Goal: Task Accomplishment & Management: Use online tool/utility

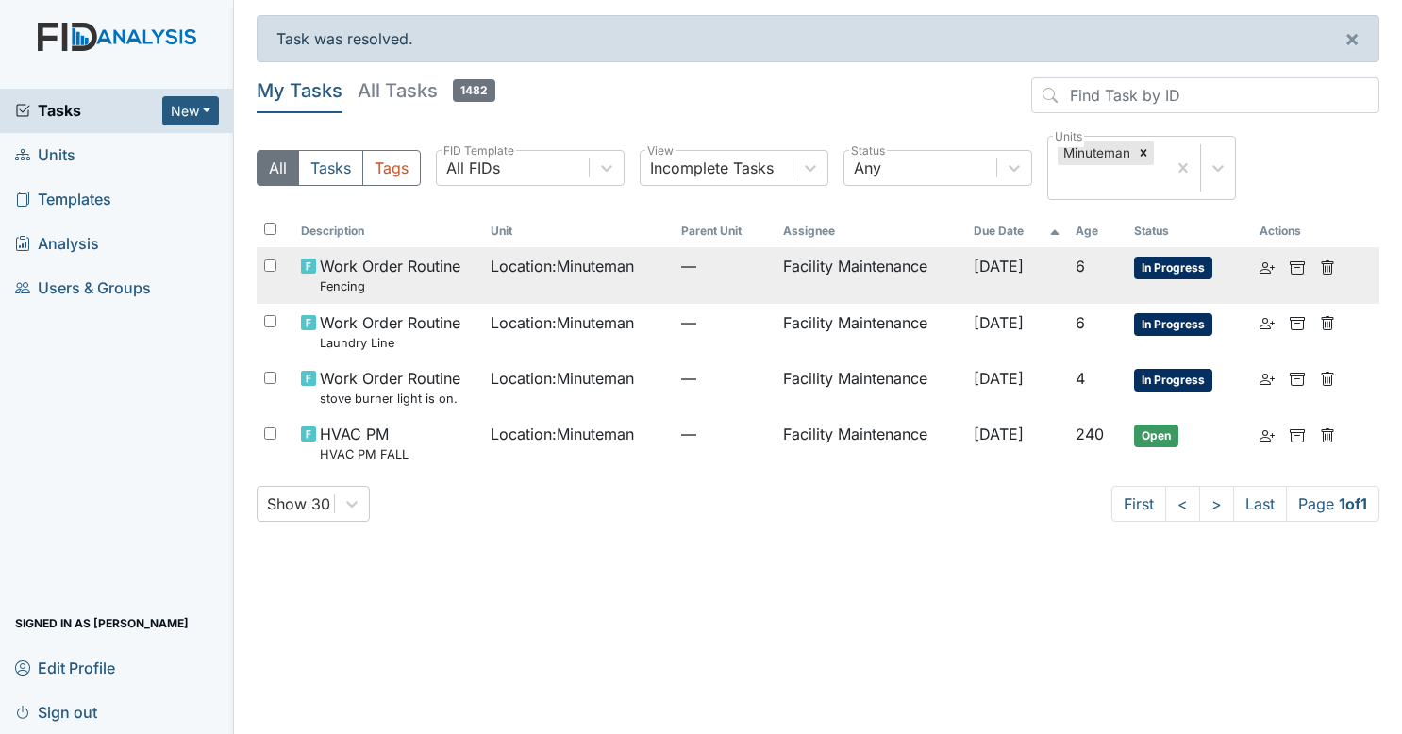
click at [850, 255] on td "Facility Maintenance" at bounding box center [870, 275] width 191 height 56
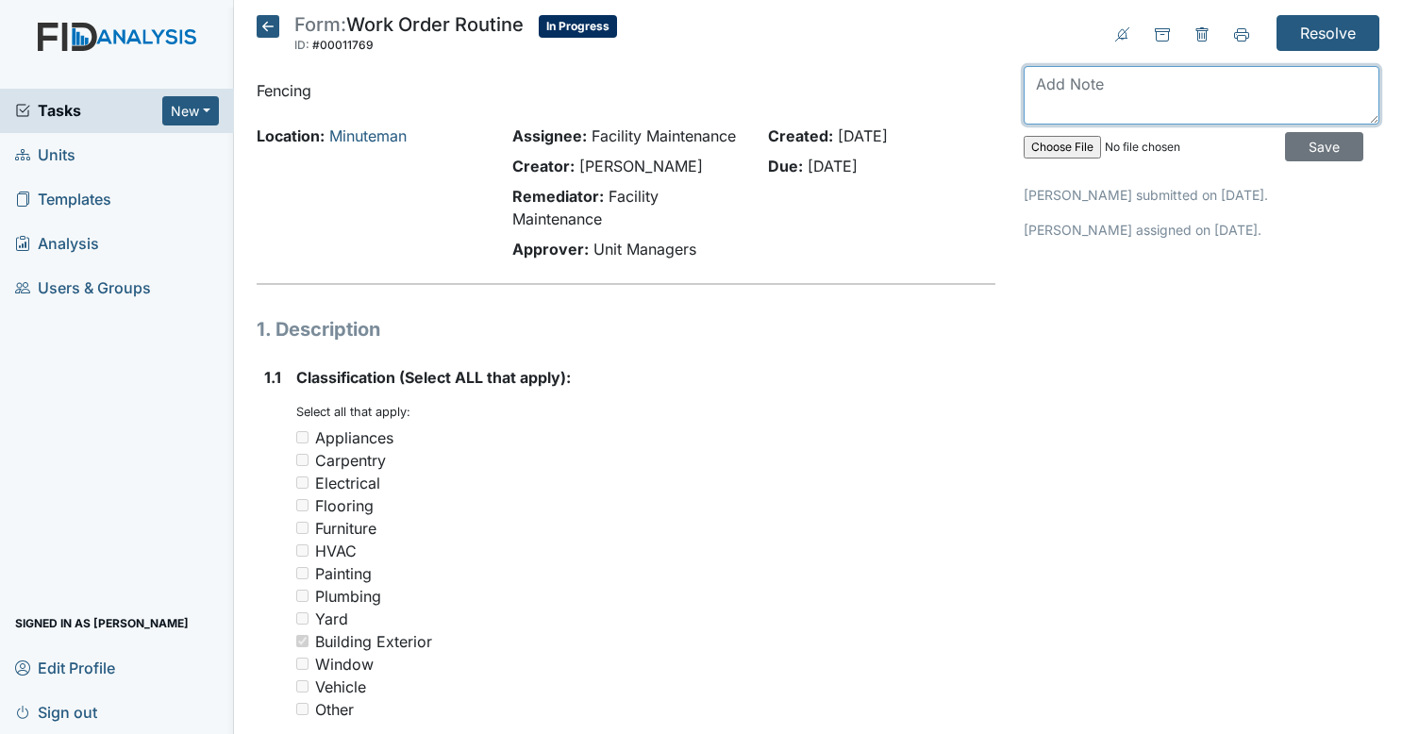
click at [1172, 80] on textarea at bounding box center [1202, 95] width 356 height 58
type textarea "straightened fence"
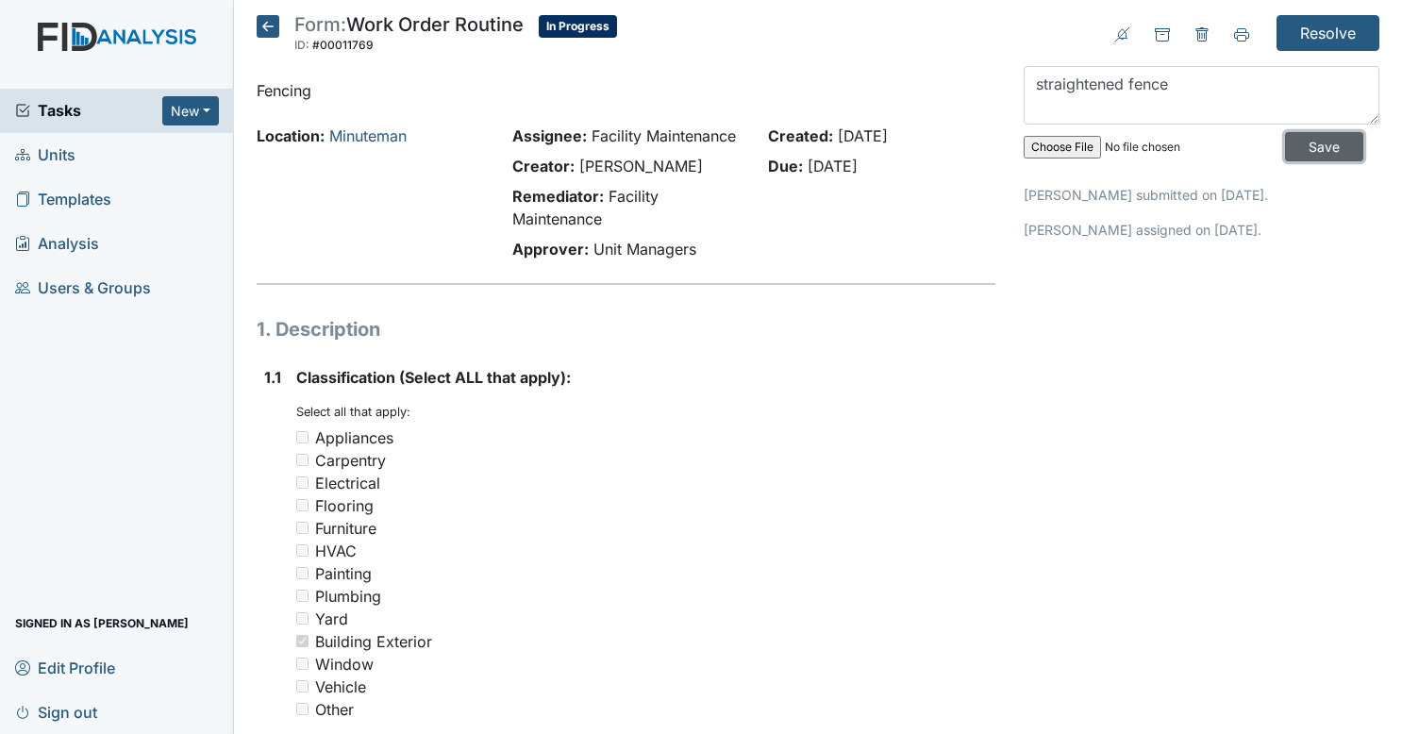
click at [1285, 144] on input "Save" at bounding box center [1324, 146] width 78 height 29
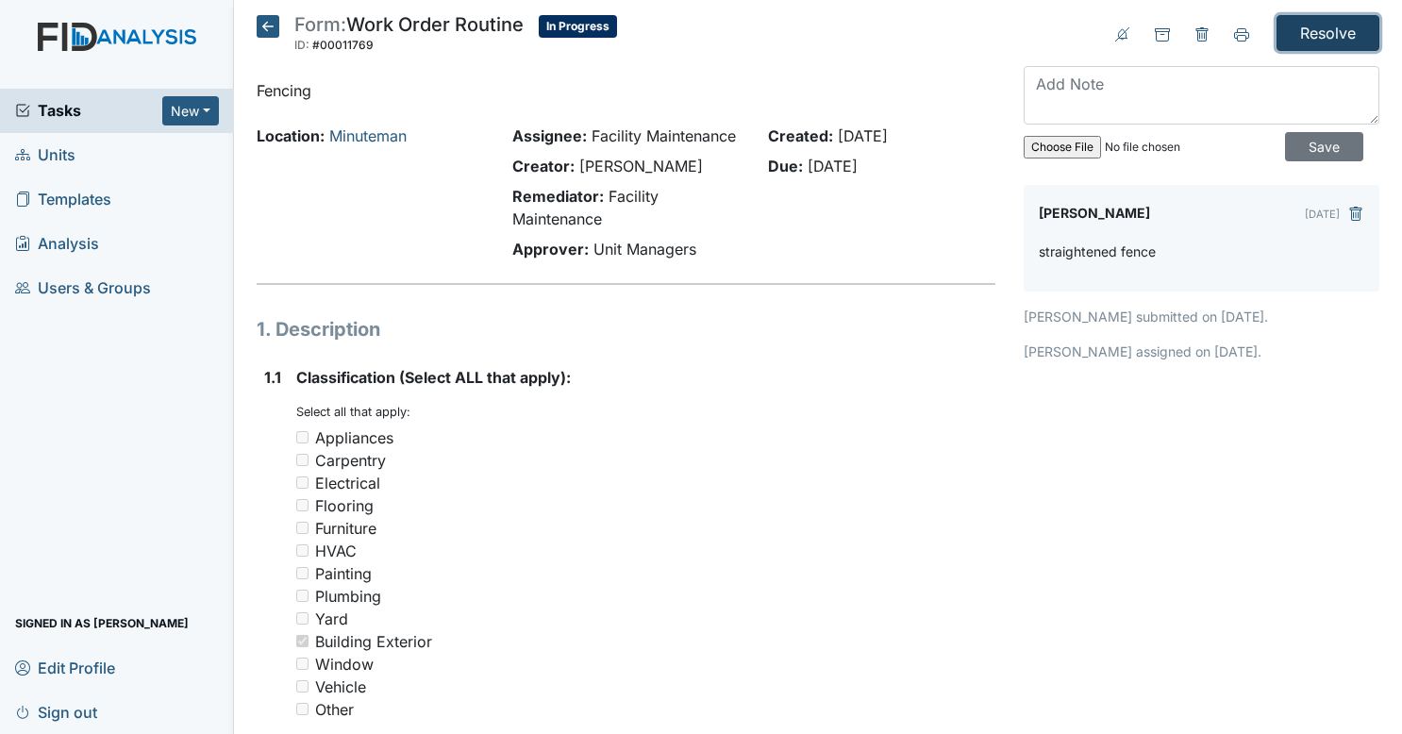
click at [1324, 27] on input "Resolve" at bounding box center [1327, 33] width 103 height 36
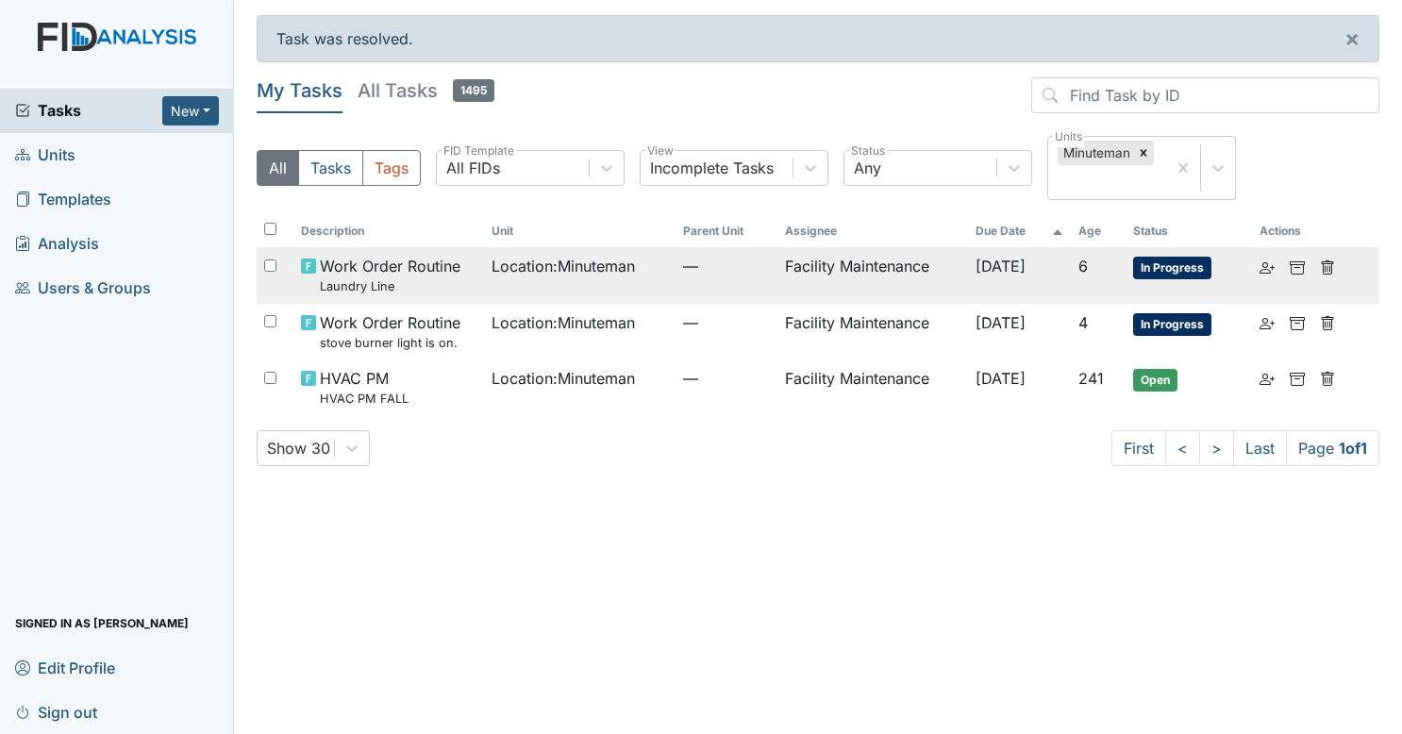
click at [491, 296] on td "Location : Minuteman" at bounding box center [579, 275] width 191 height 56
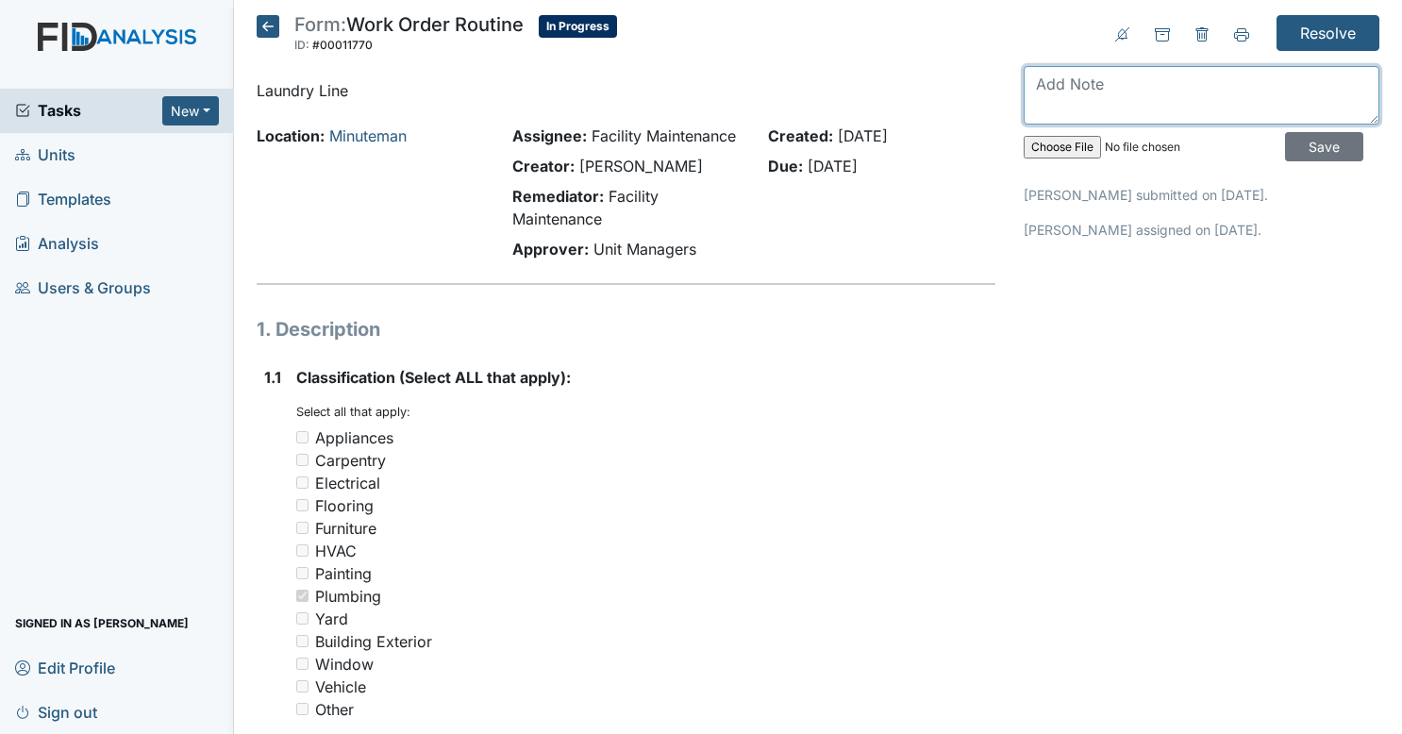
click at [1172, 75] on textarea at bounding box center [1202, 95] width 356 height 58
type textarea "removed"
click at [1318, 148] on input "Save" at bounding box center [1324, 146] width 78 height 29
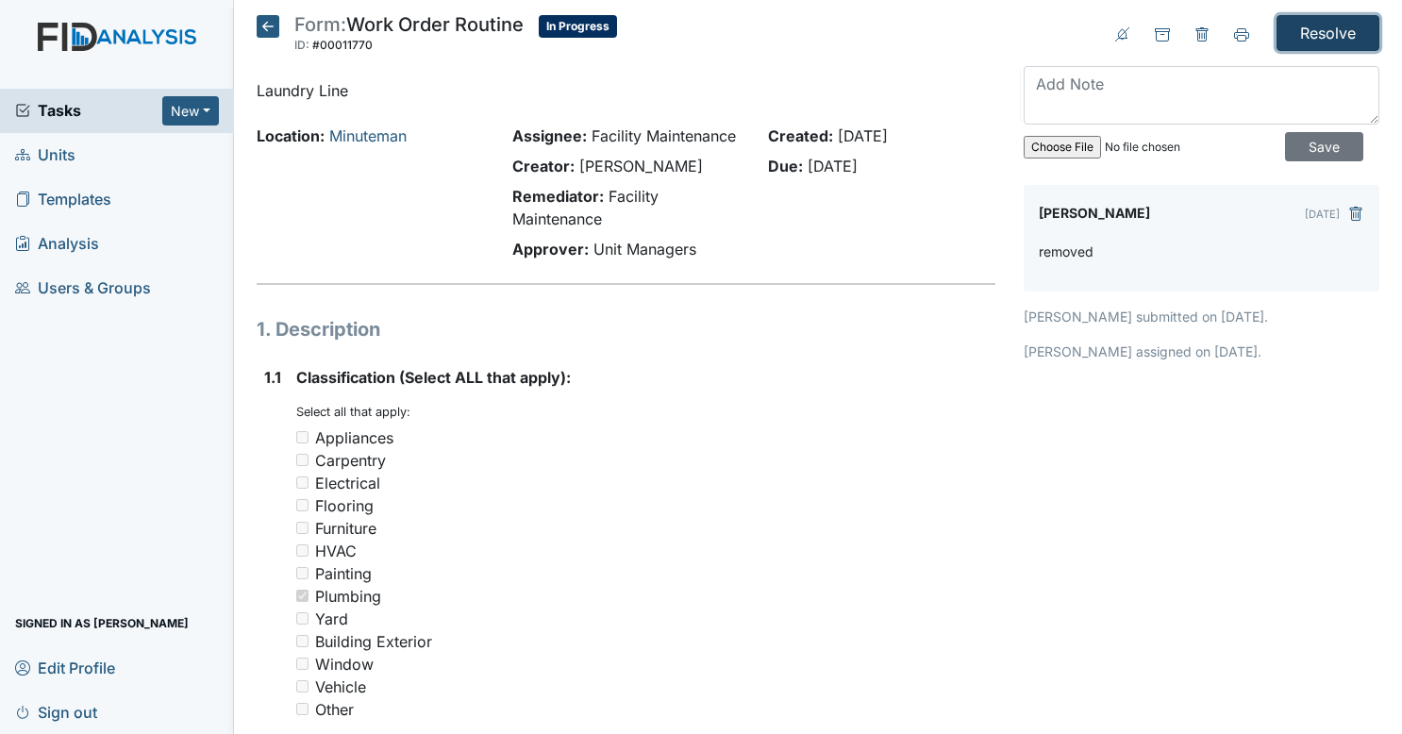
click at [1356, 15] on input "Resolve" at bounding box center [1327, 33] width 103 height 36
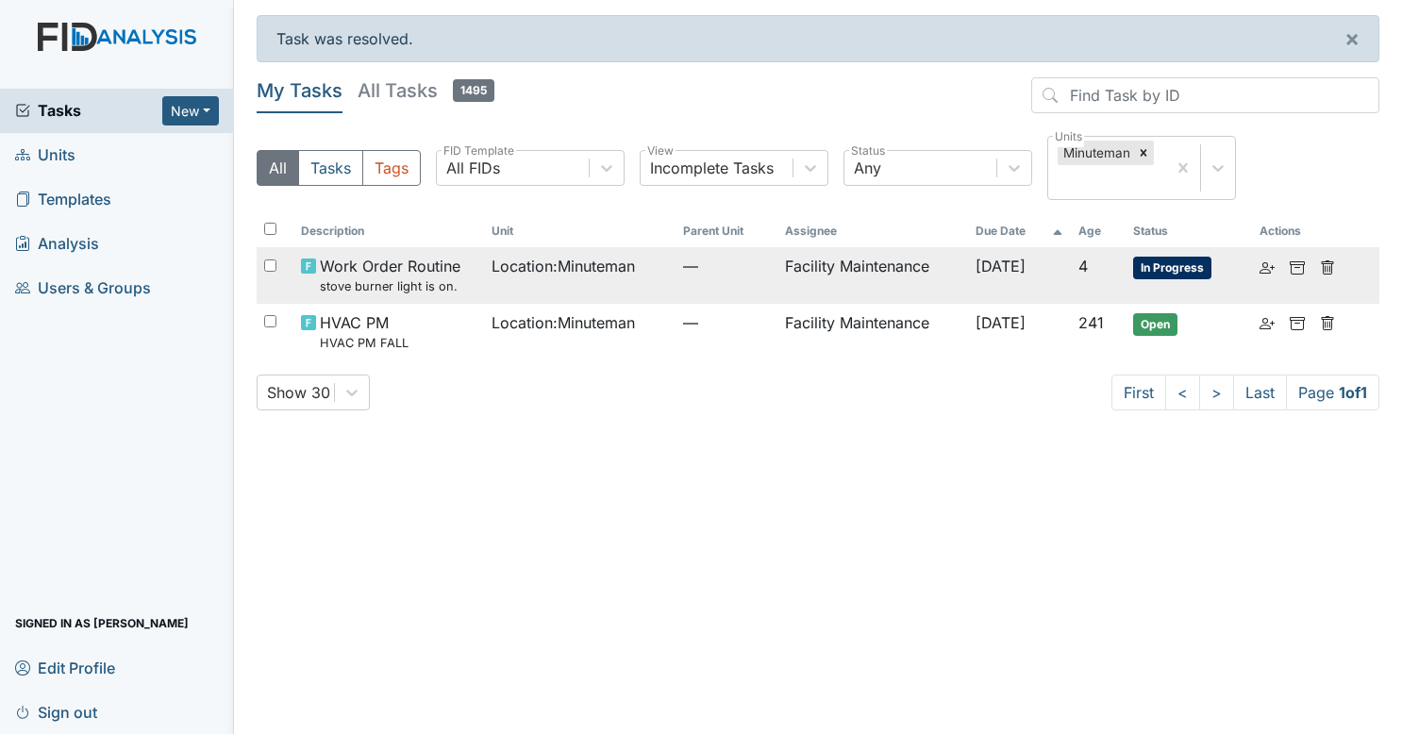
click at [919, 279] on td "Facility Maintenance" at bounding box center [872, 275] width 191 height 56
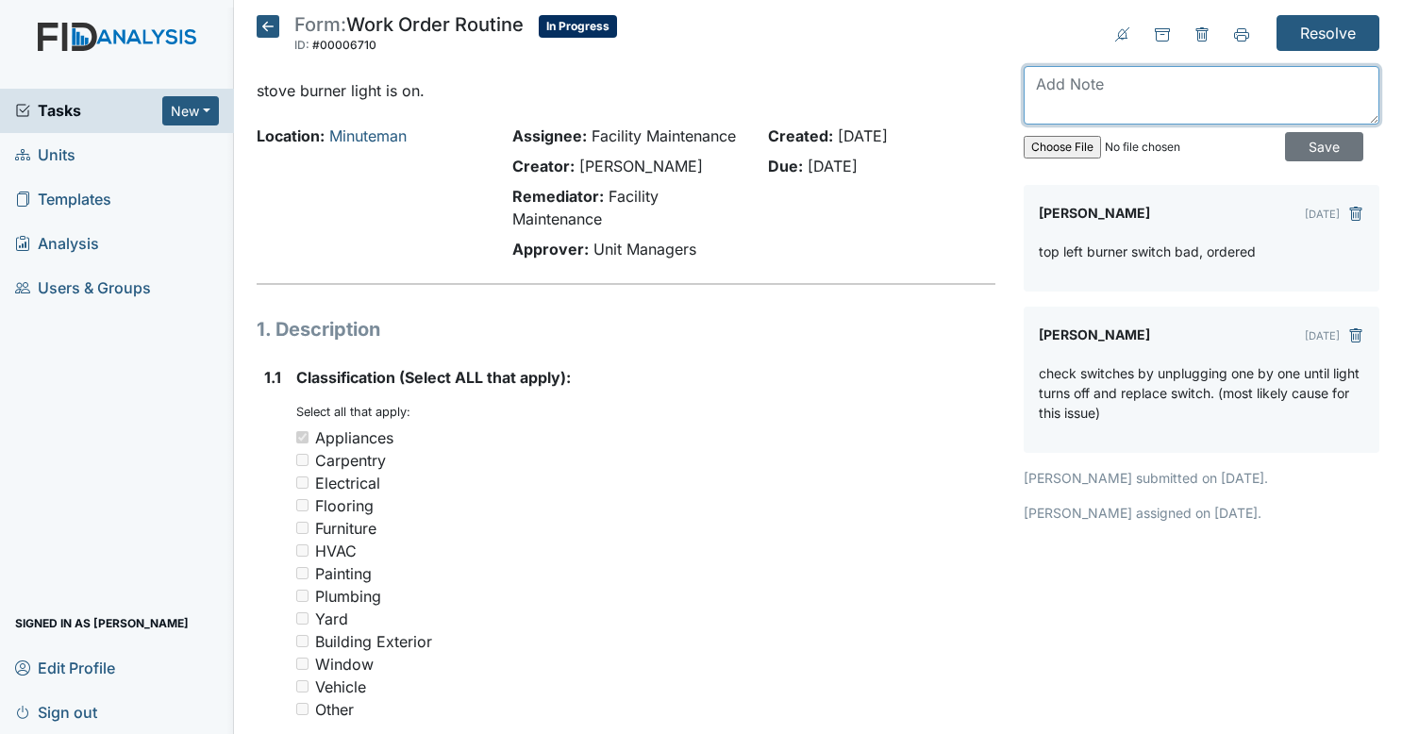
click at [1177, 96] on textarea at bounding box center [1202, 95] width 356 height 58
type textarea "being delivered to house thursday"
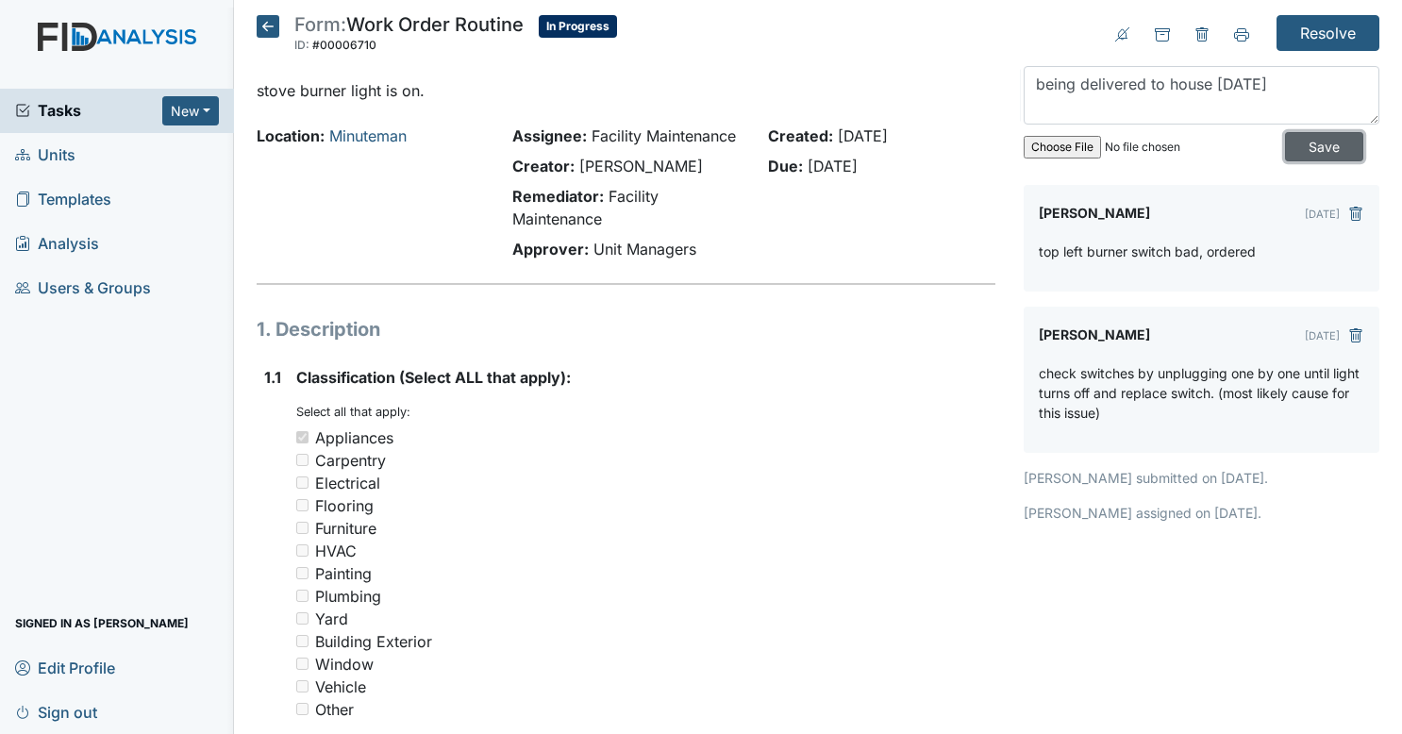
click at [1285, 142] on input "Save" at bounding box center [1324, 146] width 78 height 29
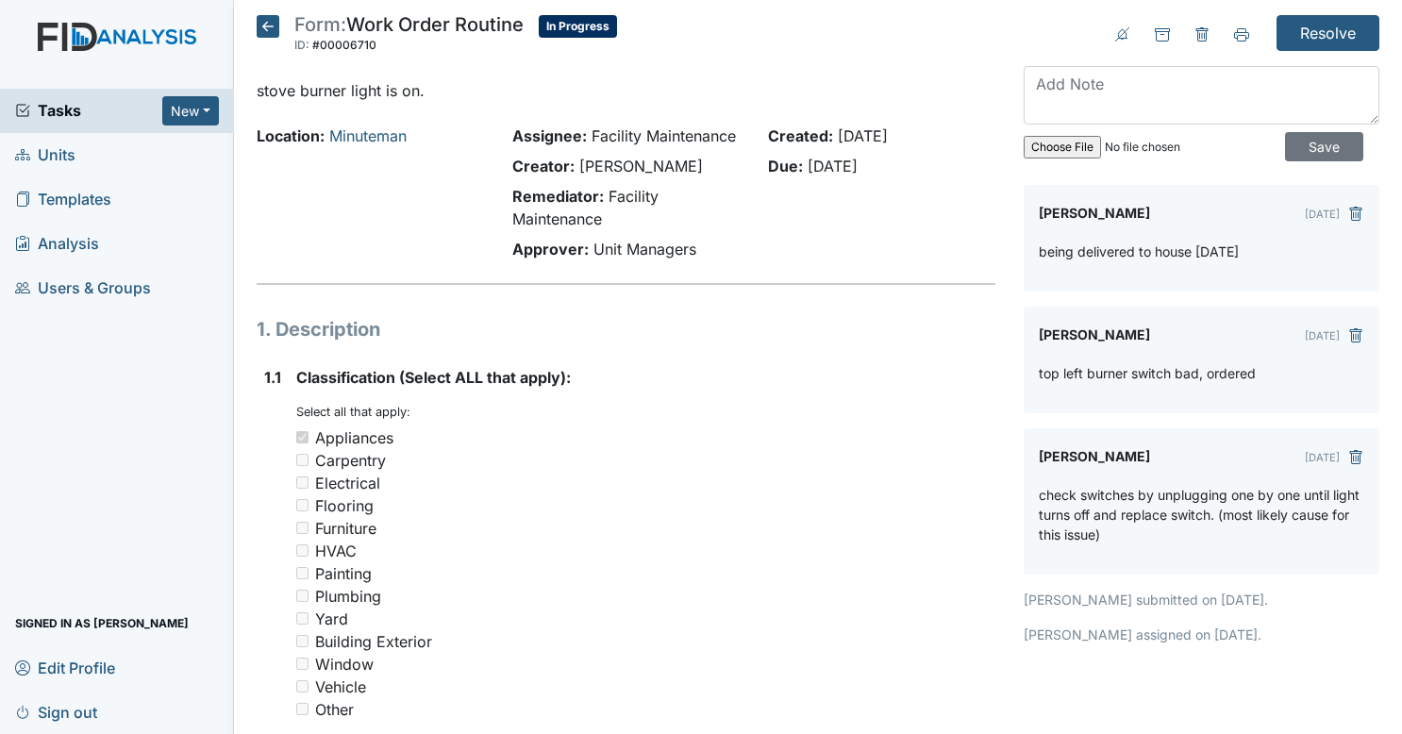
click at [269, 23] on icon at bounding box center [268, 26] width 23 height 23
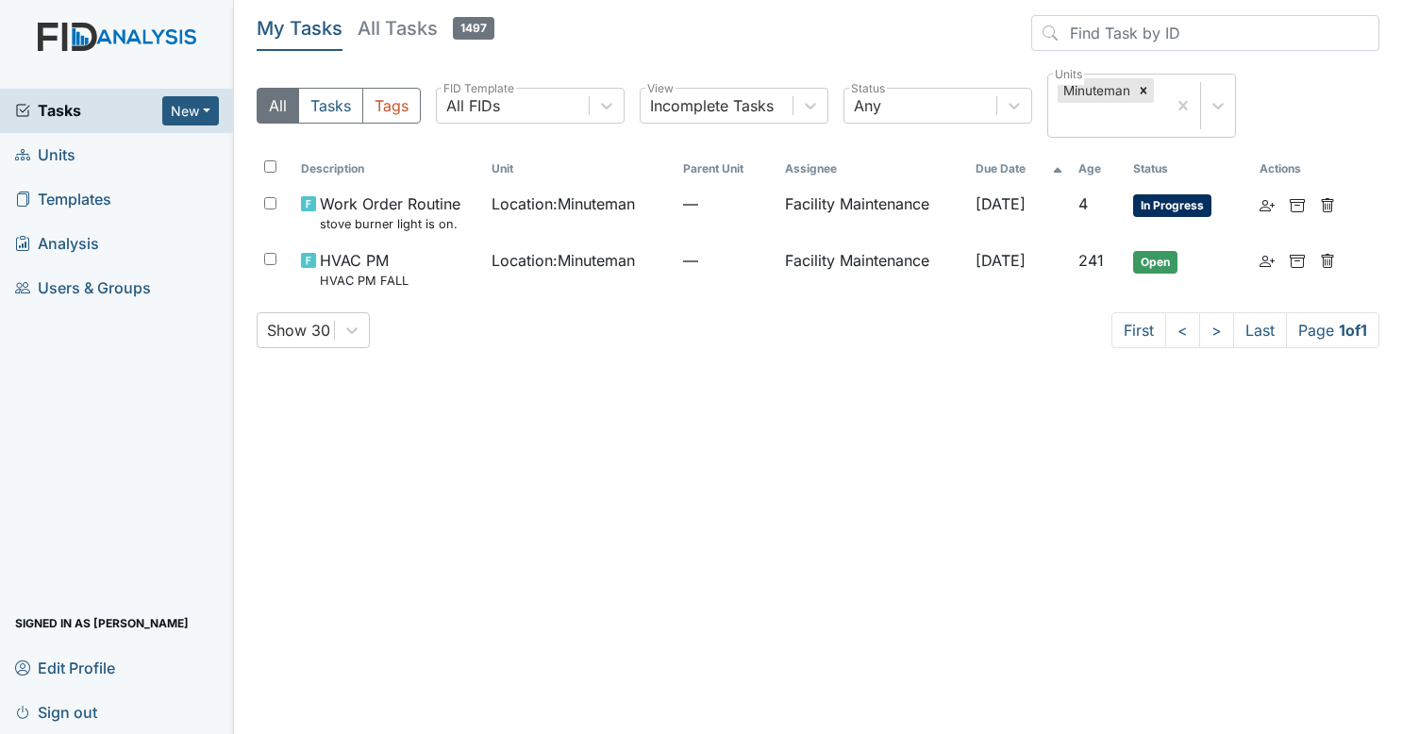
click at [88, 112] on span "Tasks" at bounding box center [88, 110] width 147 height 23
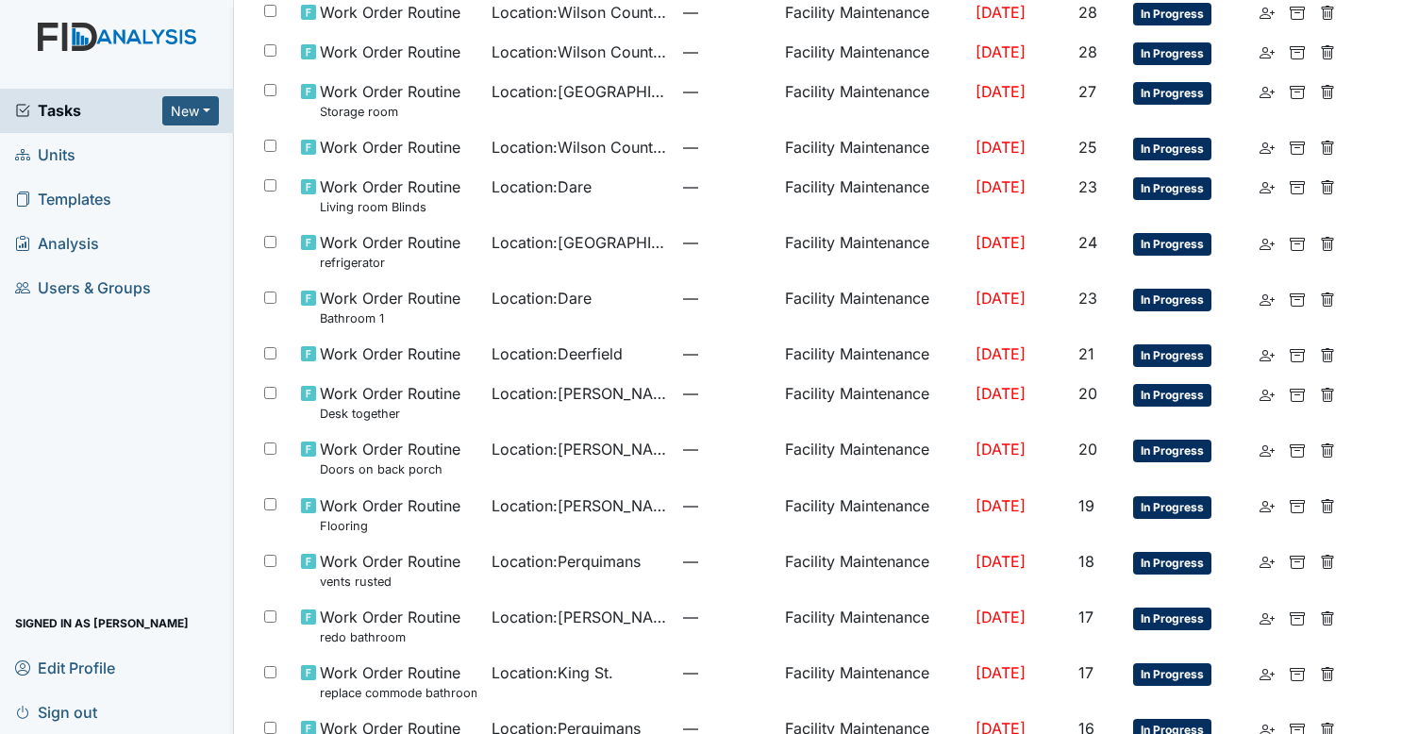
scroll to position [993, 0]
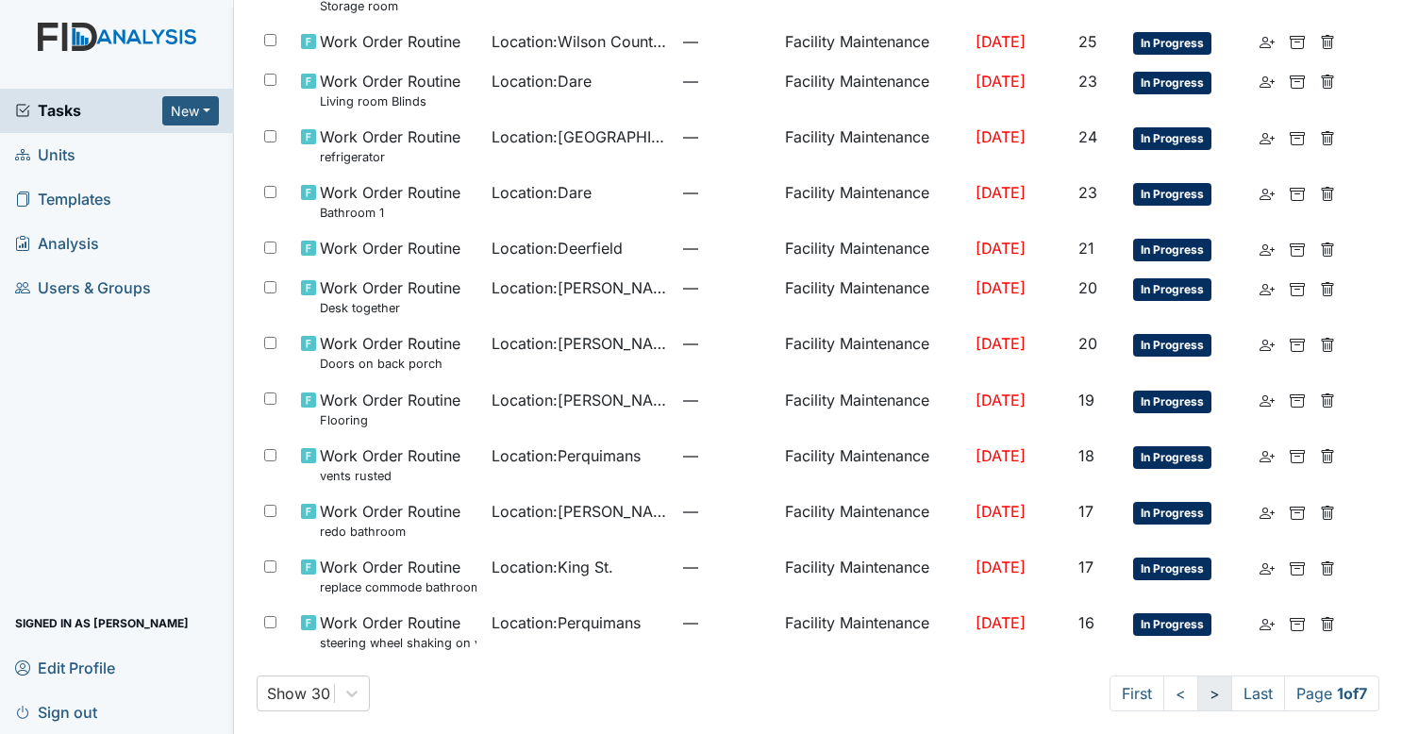
click at [1198, 691] on link ">" at bounding box center [1214, 693] width 35 height 36
click at [1198, 691] on link ">" at bounding box center [1211, 693] width 35 height 36
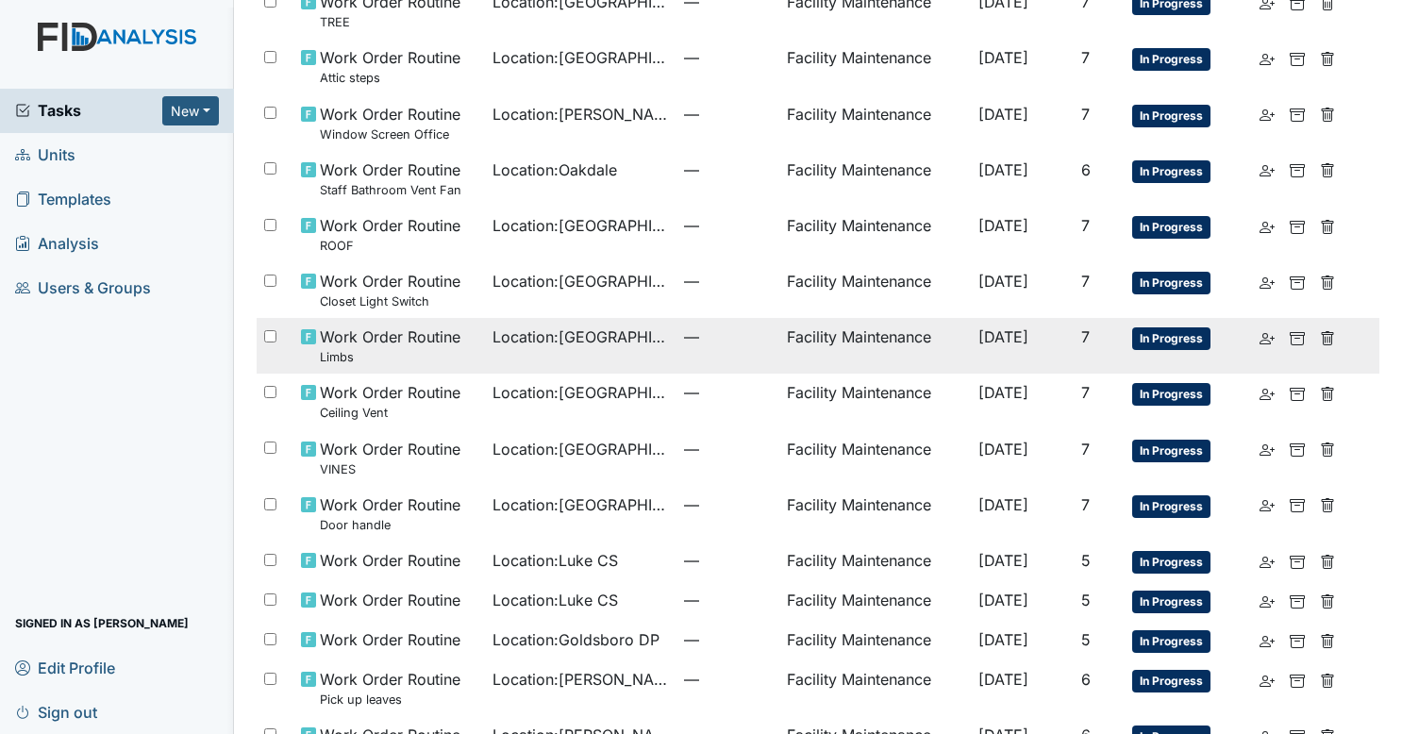
scroll to position [1044, 0]
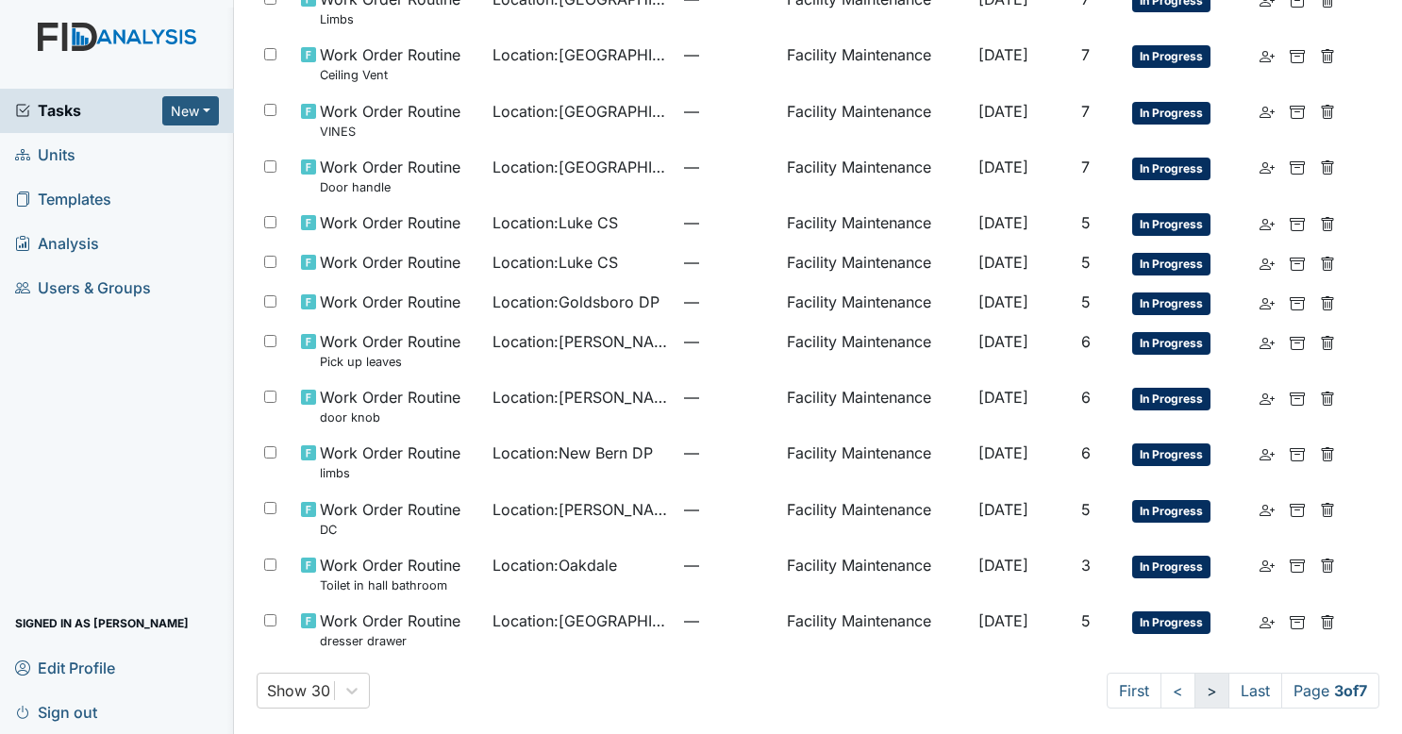
click at [1194, 677] on link ">" at bounding box center [1211, 691] width 35 height 36
click at [1193, 677] on link ">" at bounding box center [1210, 691] width 35 height 36
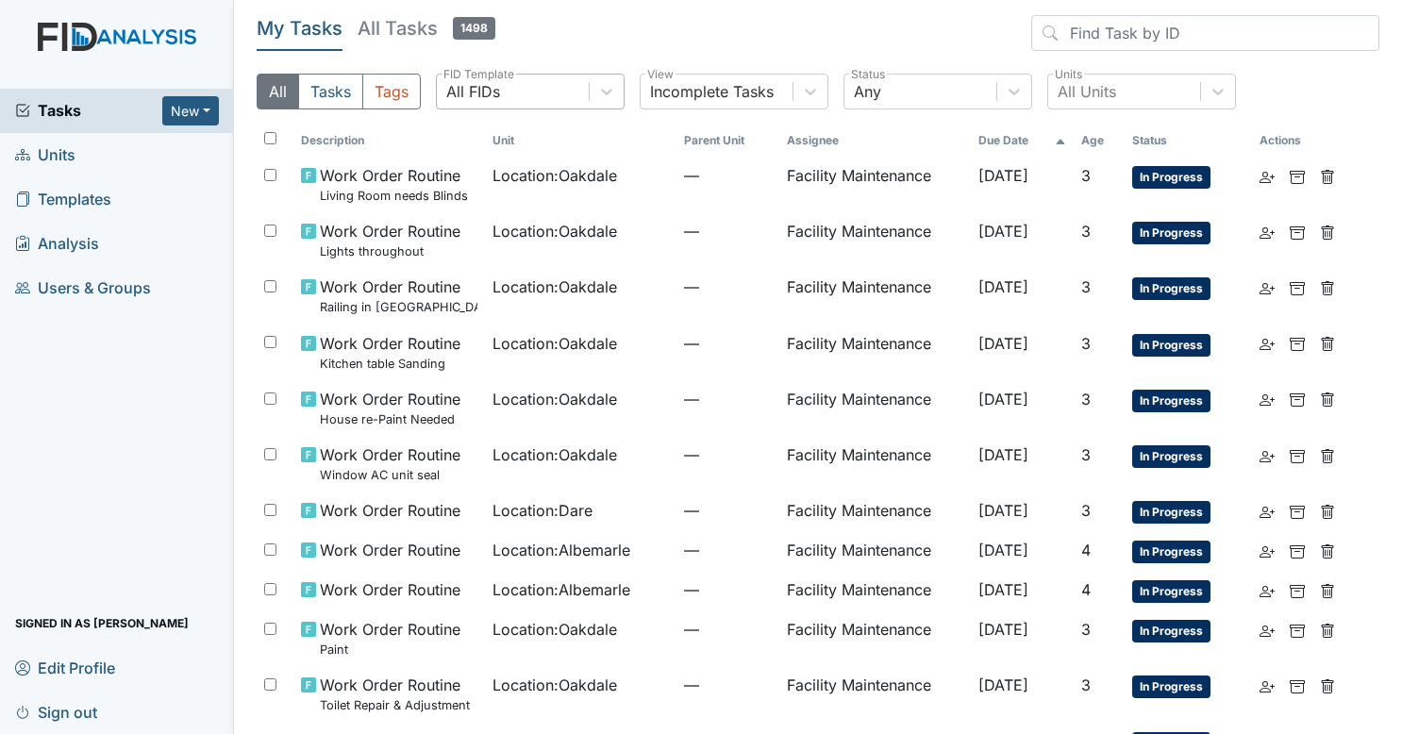
click at [549, 87] on div "All FIDs" at bounding box center [513, 92] width 152 height 34
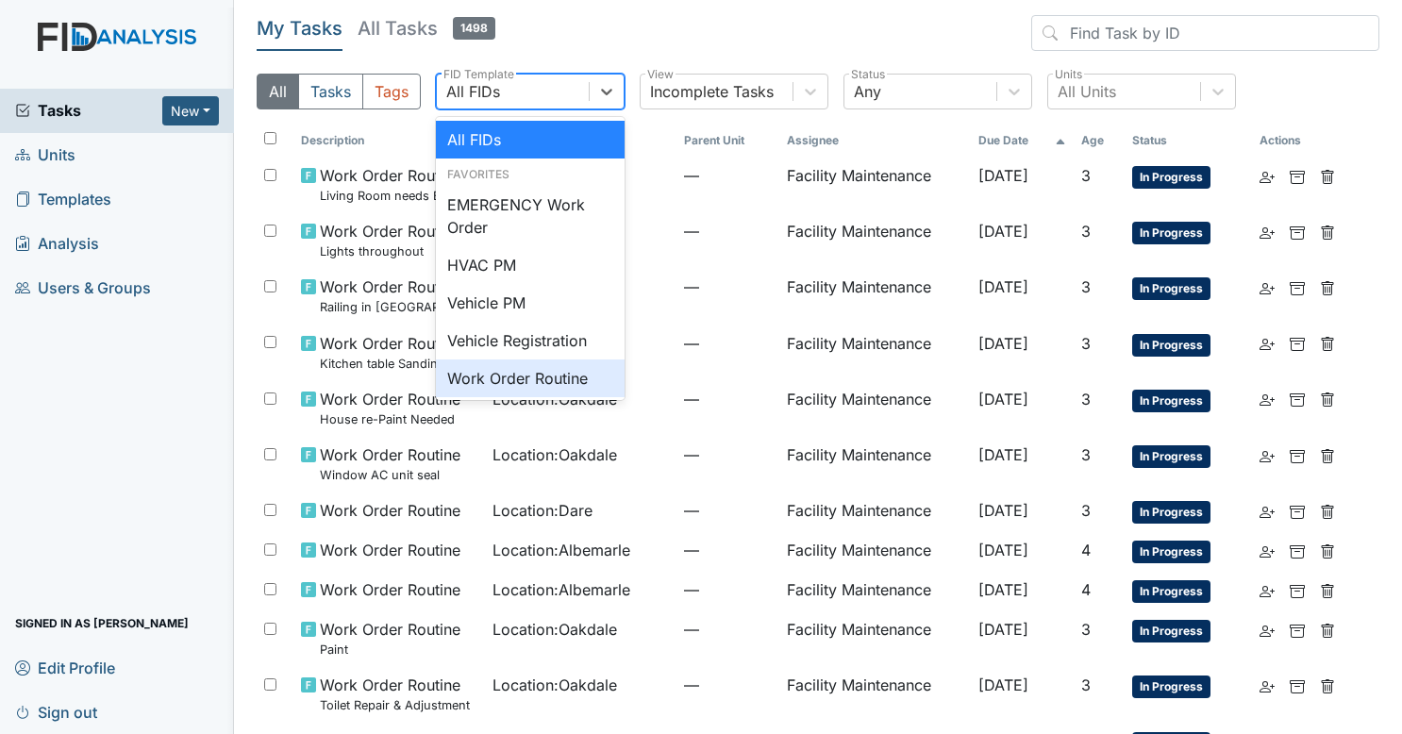
click at [523, 362] on div "Work Order Routine" at bounding box center [530, 378] width 189 height 38
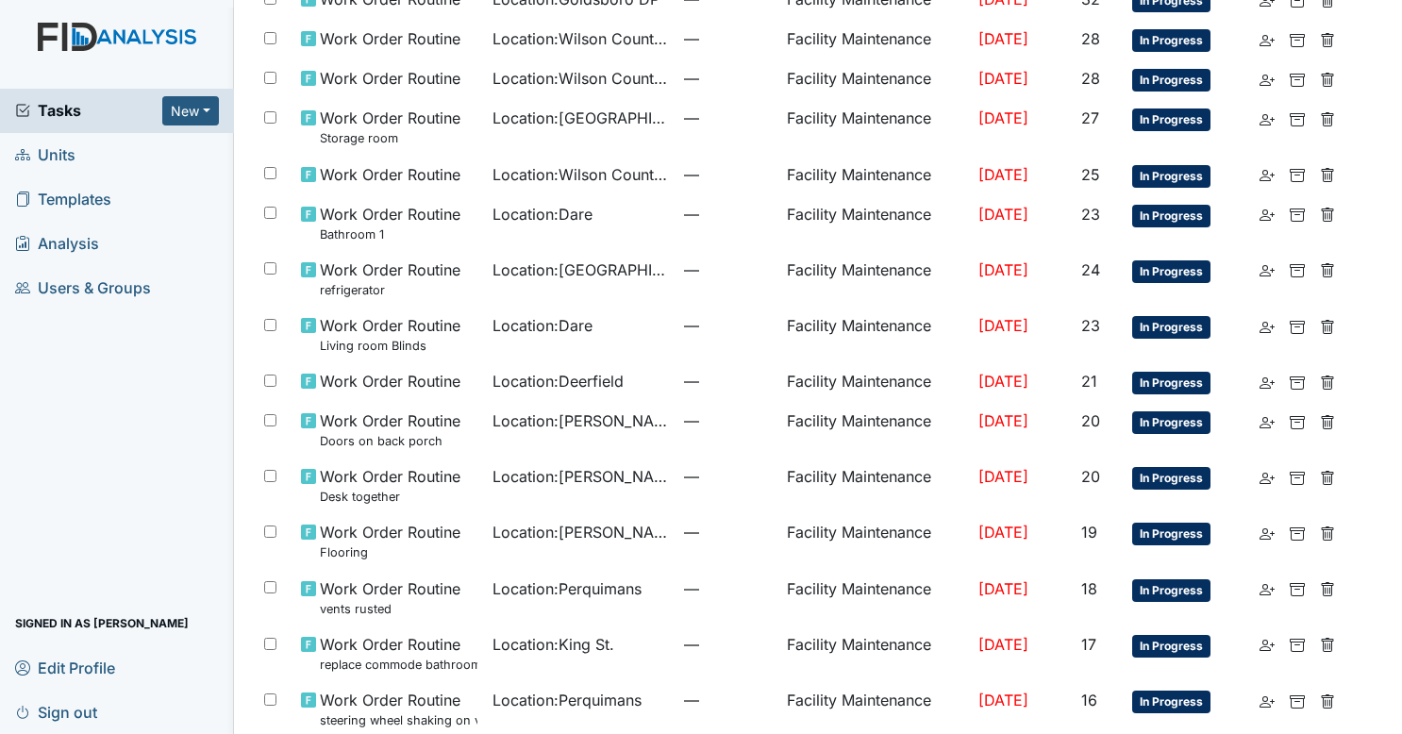
scroll to position [1010, 0]
